Goal: Information Seeking & Learning: Learn about a topic

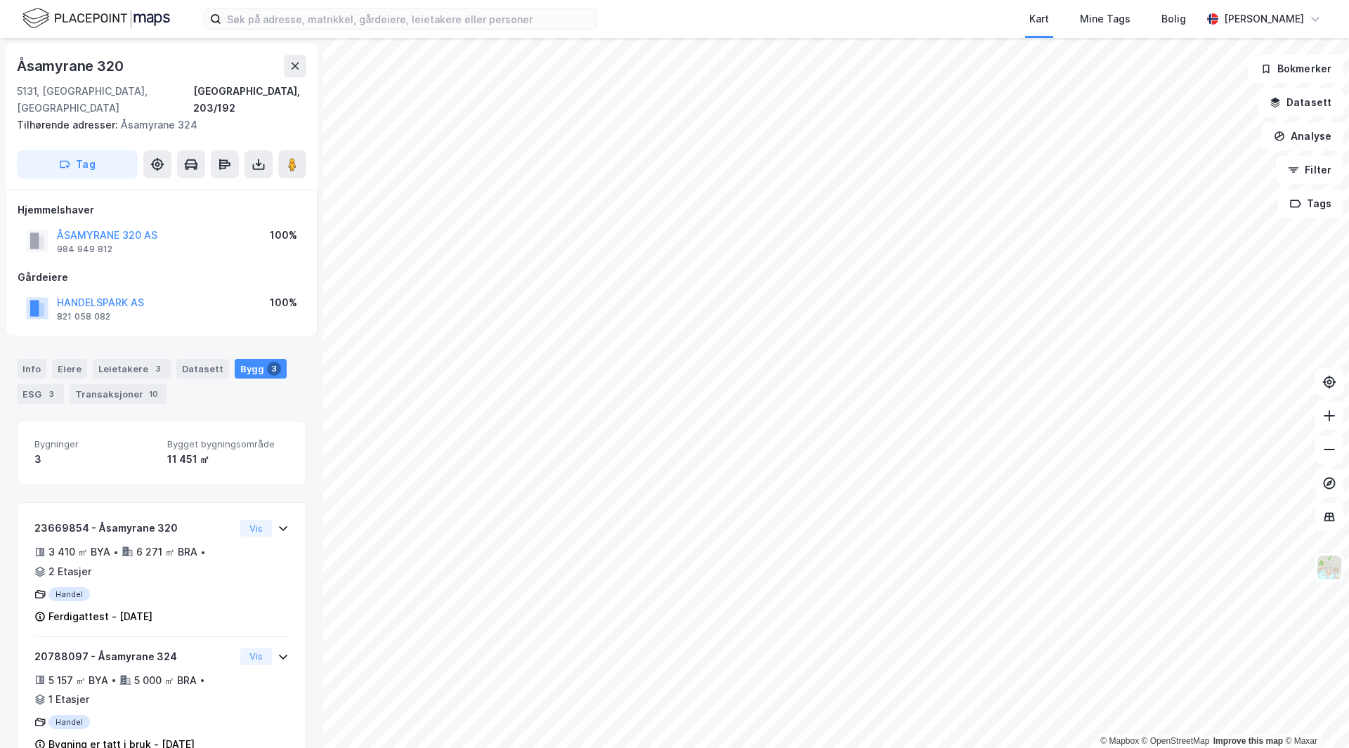
scroll to position [6, 0]
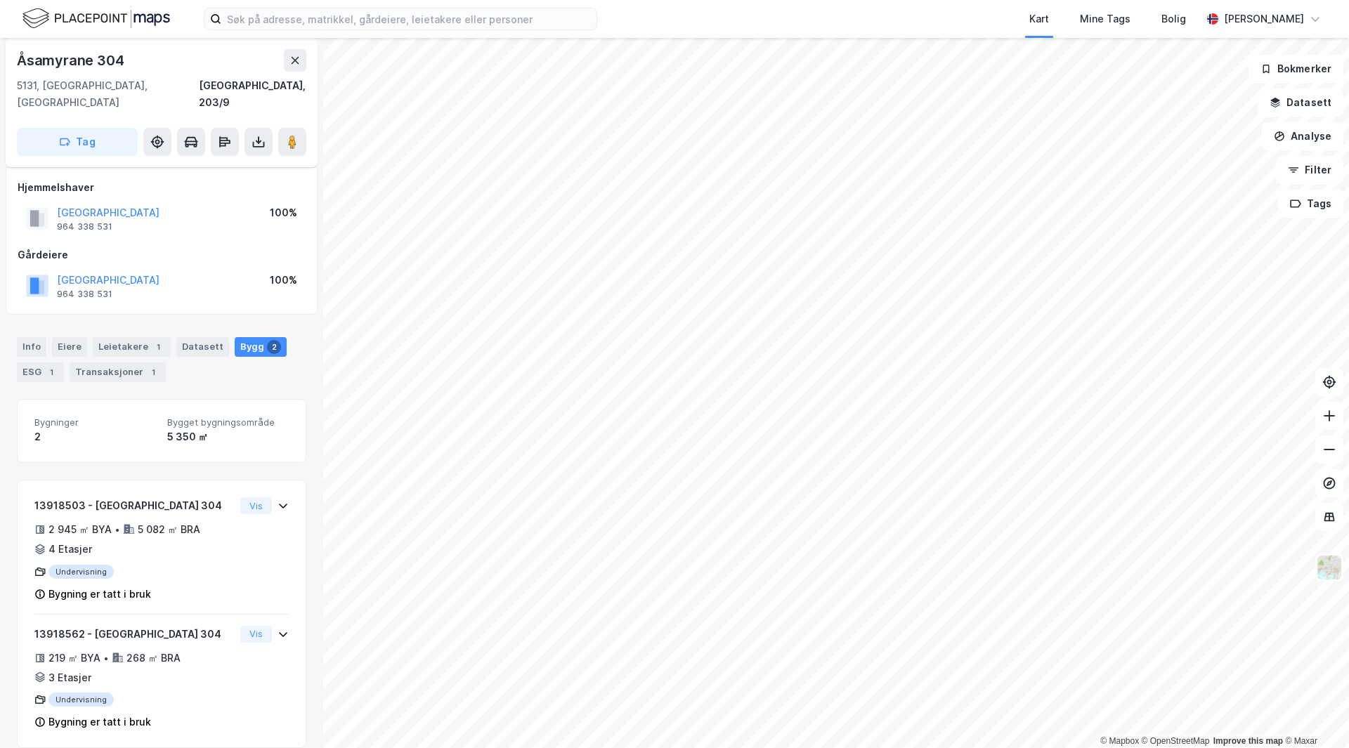
scroll to position [6, 0]
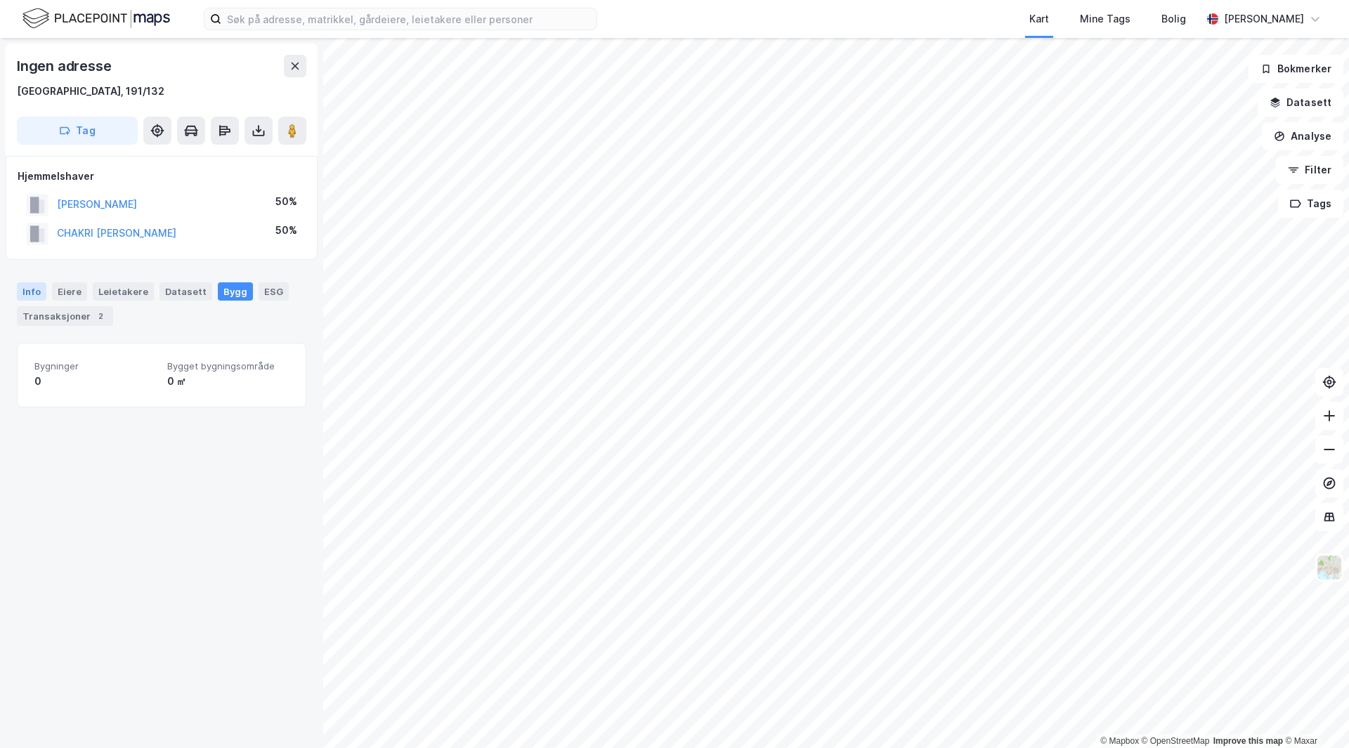
click at [33, 290] on div "Info" at bounding box center [32, 291] width 30 height 18
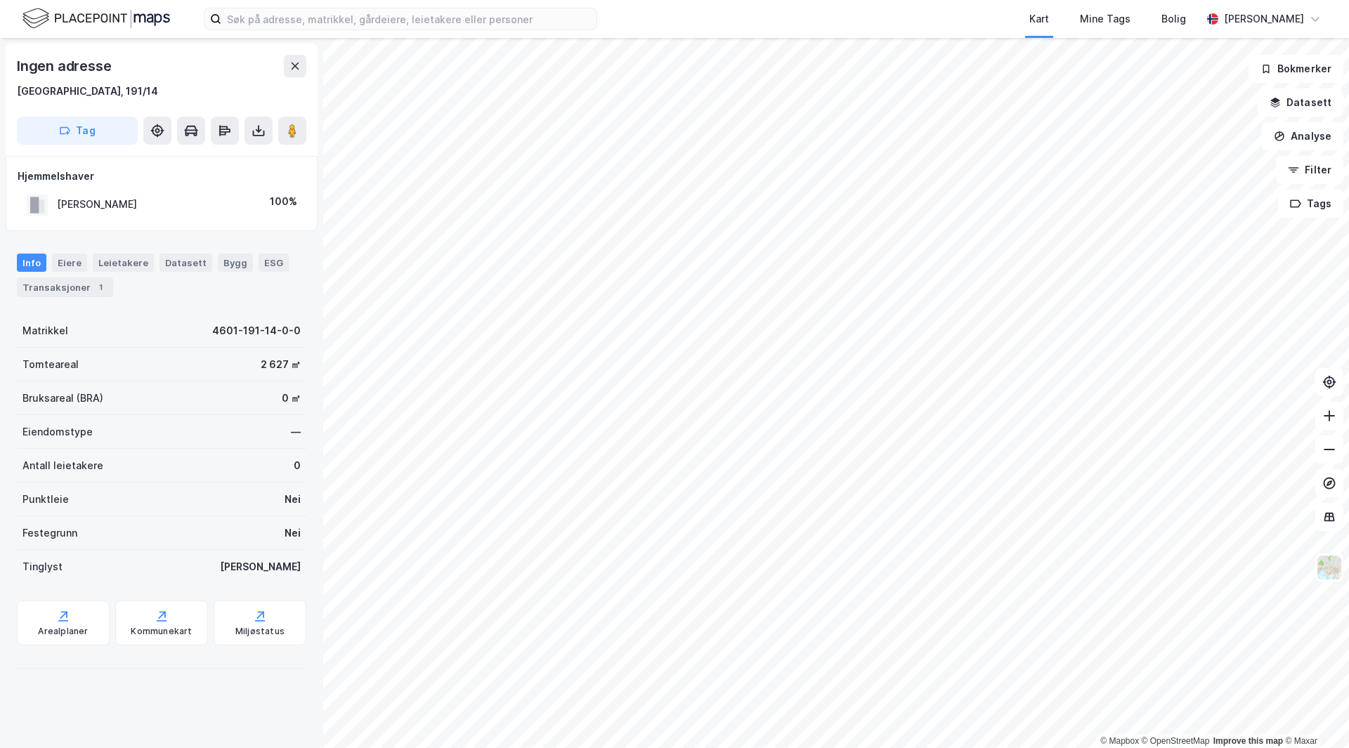
click at [97, 201] on div "[PERSON_NAME]" at bounding box center [97, 204] width 80 height 17
